Goal: Information Seeking & Learning: Learn about a topic

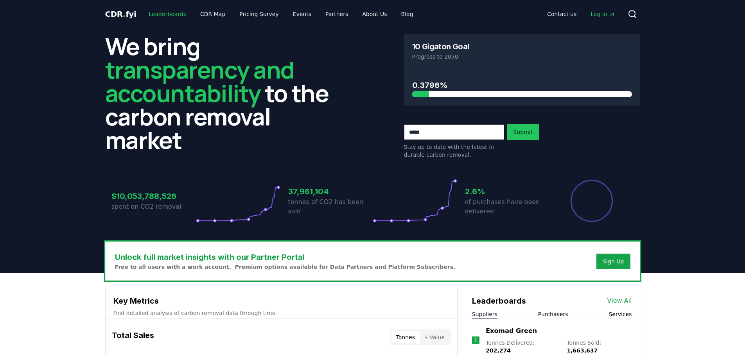
drag, startPoint x: 0, startPoint y: 0, endPoint x: 165, endPoint y: 16, distance: 166.3
click at [165, 16] on link "Leaderboards" at bounding box center [167, 14] width 50 height 14
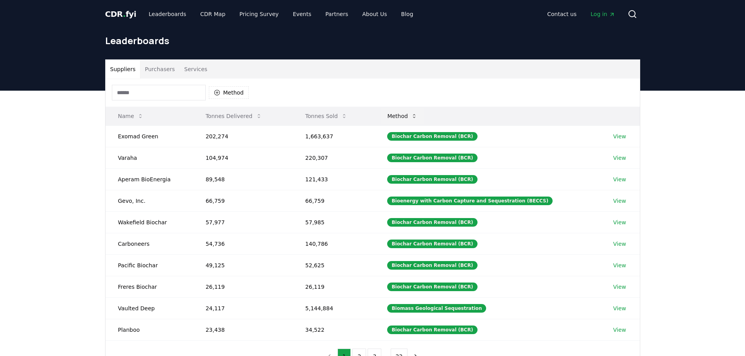
click at [420, 119] on button "Method" at bounding box center [402, 116] width 43 height 16
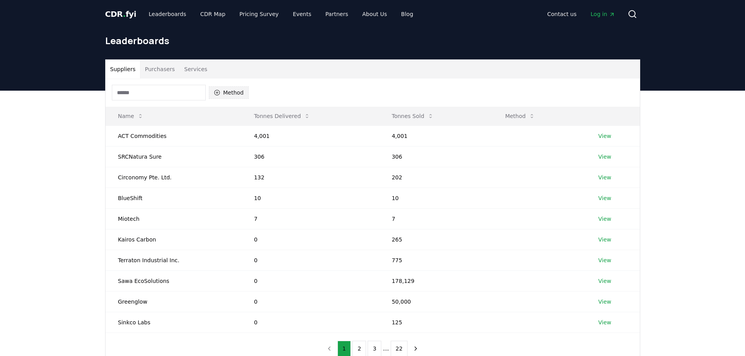
click at [238, 92] on button "Method" at bounding box center [229, 92] width 40 height 13
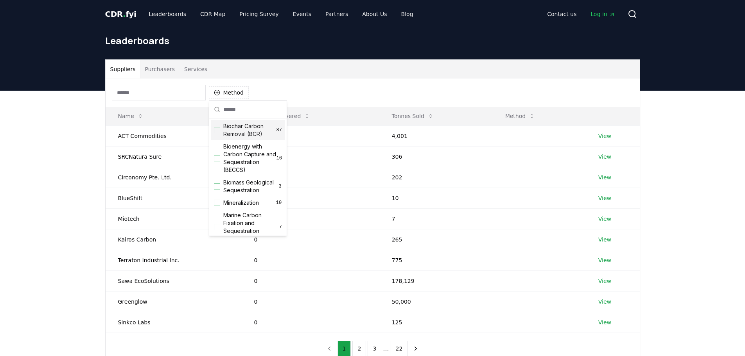
click at [240, 137] on span "Biochar Carbon Removal (BCR)" at bounding box center [249, 130] width 53 height 16
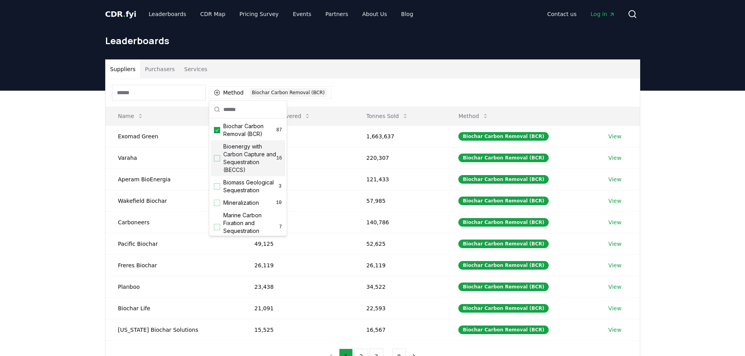
click at [709, 192] on div "Suppliers Purchasers Services Method 1 Biochar Carbon Removal (BCR) Name Tonnes…" at bounding box center [372, 247] width 745 height 313
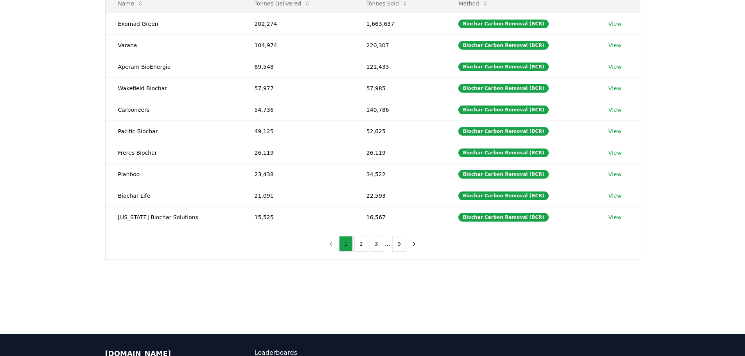
scroll to position [117, 0]
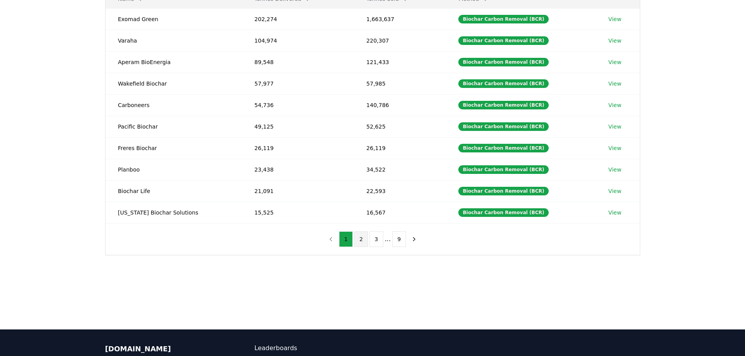
click at [360, 242] on button "2" at bounding box center [361, 240] width 14 height 16
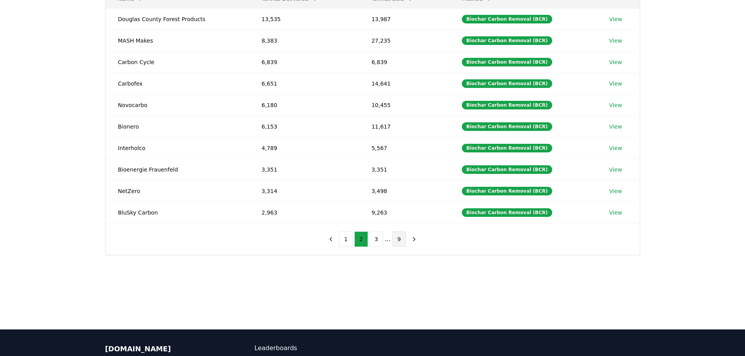
click at [392, 240] on button "9" at bounding box center [399, 240] width 14 height 16
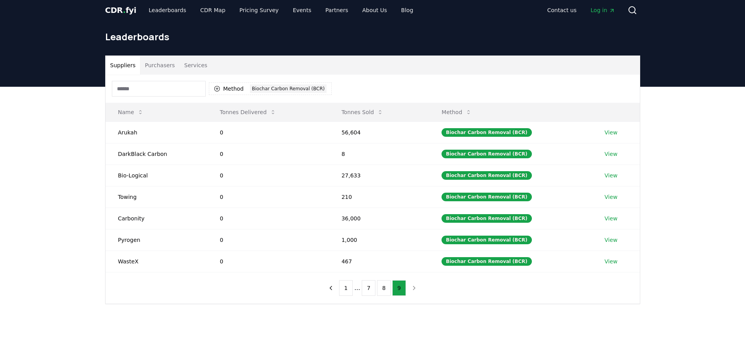
scroll to position [0, 0]
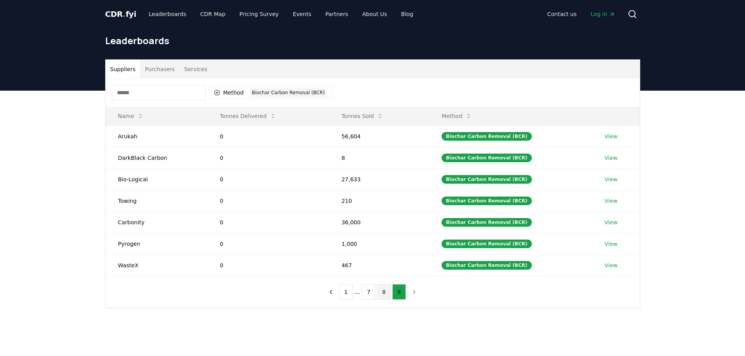
click at [386, 295] on button "8" at bounding box center [384, 292] width 14 height 16
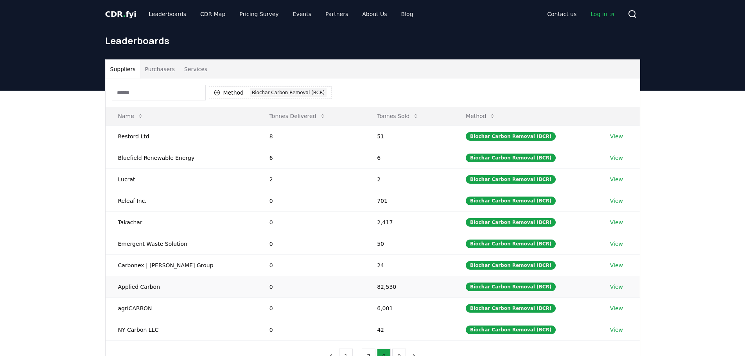
scroll to position [78, 0]
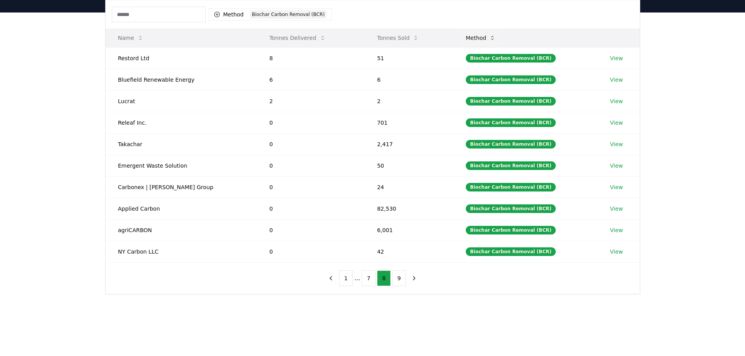
click at [489, 37] on icon at bounding box center [492, 38] width 6 height 6
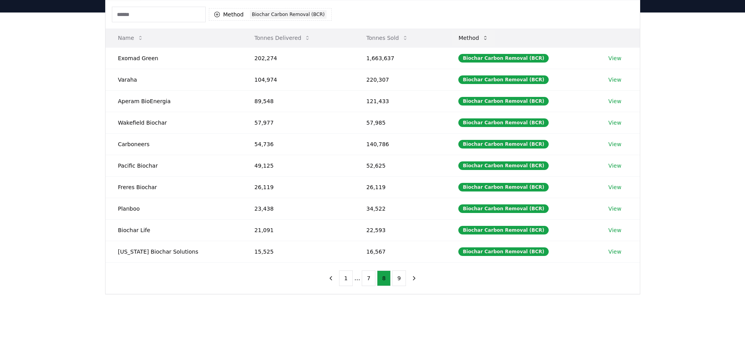
click at [483, 41] on button "Method" at bounding box center [473, 38] width 43 height 16
click at [469, 40] on button "Method" at bounding box center [473, 38] width 43 height 16
click at [217, 13] on icon "button" at bounding box center [216, 14] width 5 height 5
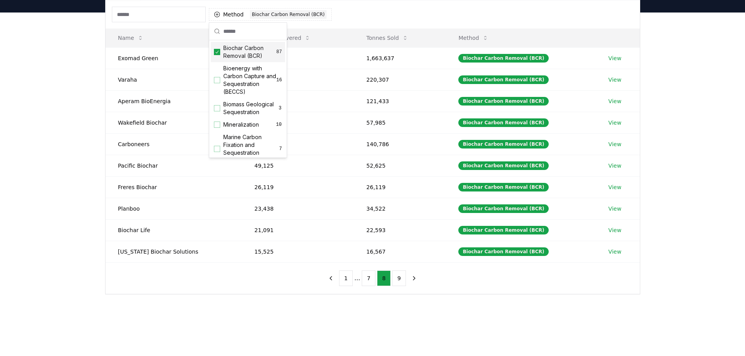
click at [576, 310] on div "Suppliers Purchasers Services Method 1 Biochar Carbon Removal (BCR) Name Tonnes…" at bounding box center [372, 169] width 745 height 313
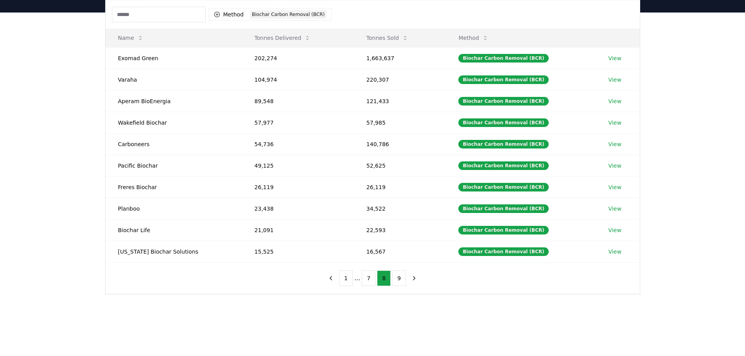
scroll to position [0, 0]
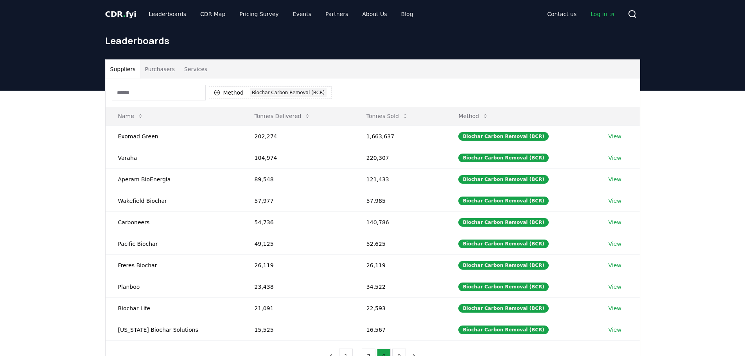
click at [152, 68] on button "Purchasers" at bounding box center [160, 69] width 40 height 19
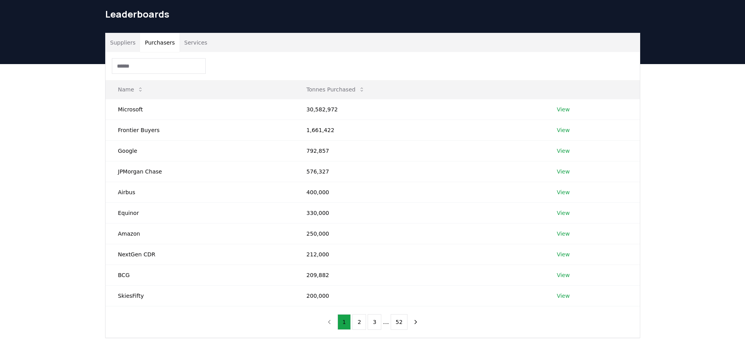
scroll to position [39, 0]
